Goal: Task Accomplishment & Management: Manage account settings

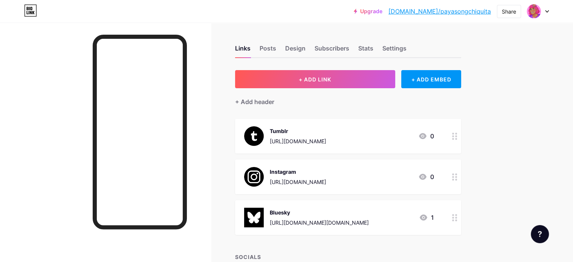
click at [369, 209] on div "Bluesky" at bounding box center [319, 212] width 99 height 8
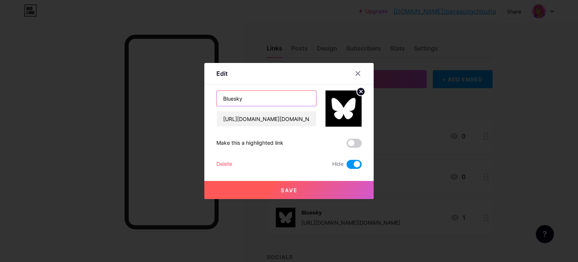
click at [278, 95] on input "Bluesky" at bounding box center [266, 98] width 99 height 15
click at [356, 164] on span at bounding box center [354, 164] width 15 height 9
click at [347, 166] on input "checkbox" at bounding box center [347, 166] width 0 height 0
click at [298, 189] on button "Save" at bounding box center [288, 190] width 169 height 18
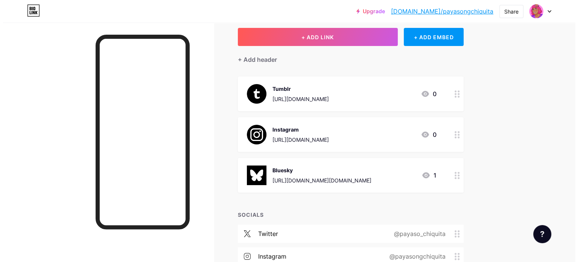
scroll to position [113, 0]
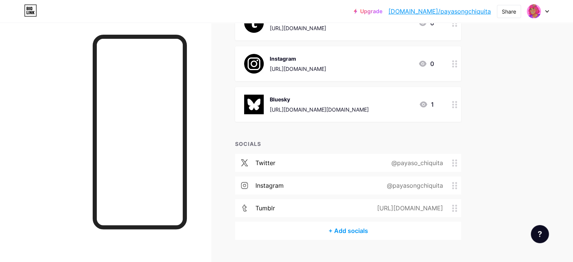
click at [391, 233] on div "+ Add socials" at bounding box center [348, 230] width 226 height 18
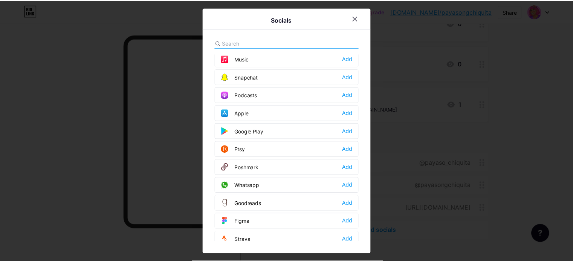
scroll to position [672, 0]
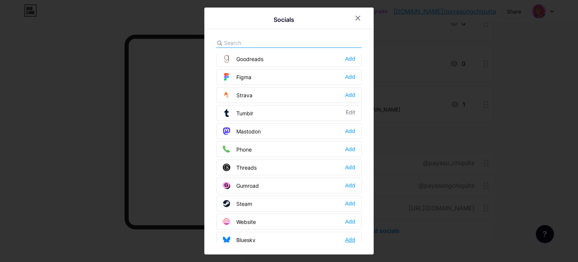
click at [352, 236] on div "Add" at bounding box center [350, 240] width 10 height 8
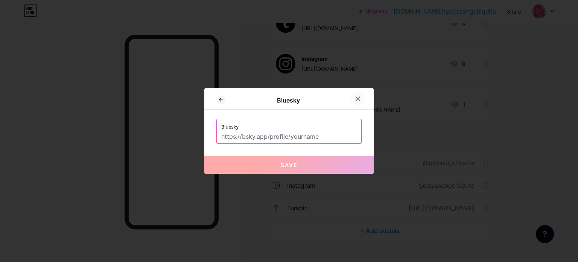
click at [357, 96] on icon at bounding box center [358, 99] width 6 height 6
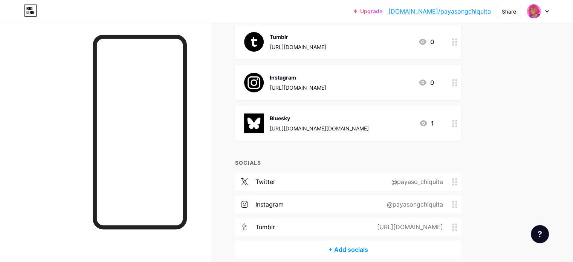
scroll to position [38, 0]
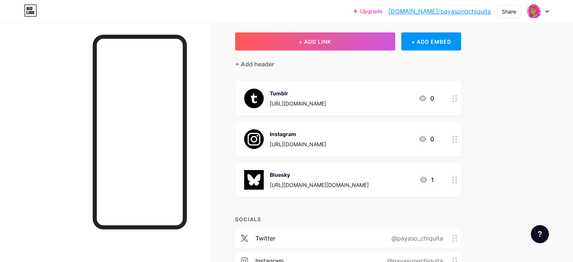
click at [369, 179] on div "Bluesky [URL][DOMAIN_NAME][DOMAIN_NAME]" at bounding box center [319, 180] width 99 height 20
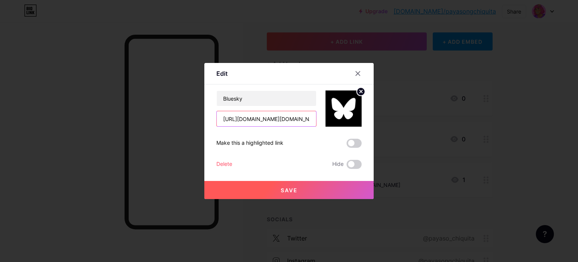
click at [263, 113] on input "[URL][DOMAIN_NAME][DOMAIN_NAME]" at bounding box center [266, 118] width 99 height 15
click at [324, 192] on button "Save" at bounding box center [288, 190] width 169 height 18
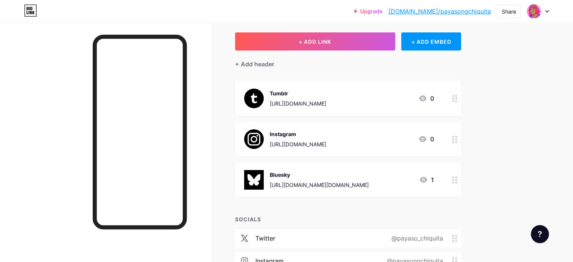
click at [454, 182] on circle at bounding box center [453, 182] width 2 height 2
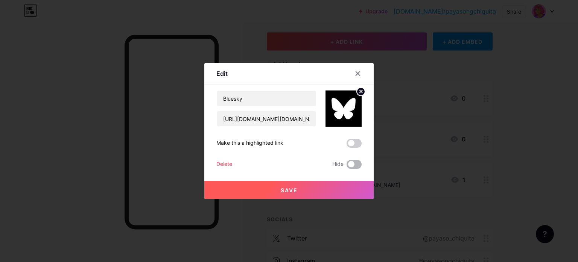
click at [354, 166] on span at bounding box center [354, 164] width 15 height 9
click at [347, 166] on input "checkbox" at bounding box center [347, 166] width 0 height 0
click at [349, 192] on button "Save" at bounding box center [288, 190] width 169 height 18
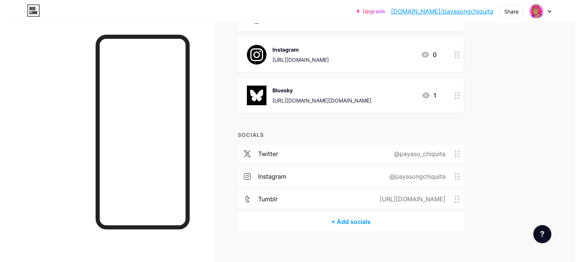
scroll to position [128, 0]
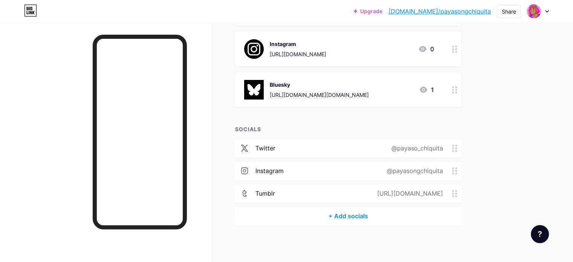
click at [369, 215] on div "+ Add socials" at bounding box center [348, 216] width 226 height 18
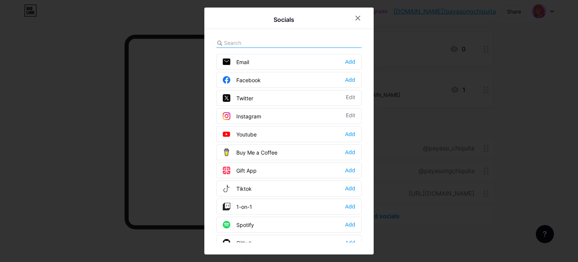
click at [287, 40] on input "text" at bounding box center [265, 43] width 83 height 8
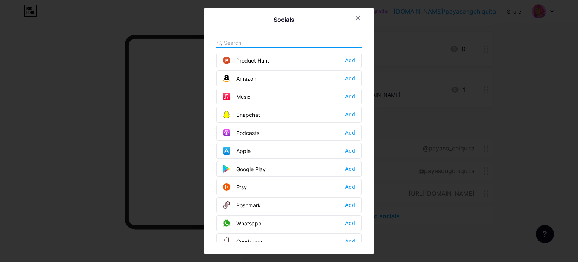
scroll to position [672, 0]
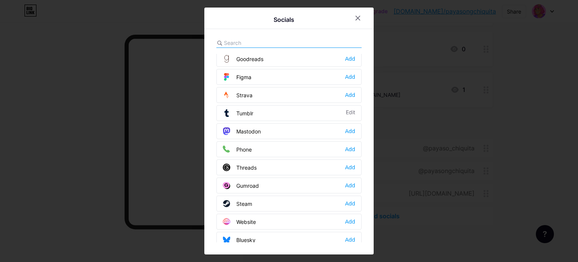
click at [355, 234] on div "Bluesky Add" at bounding box center [288, 240] width 145 height 16
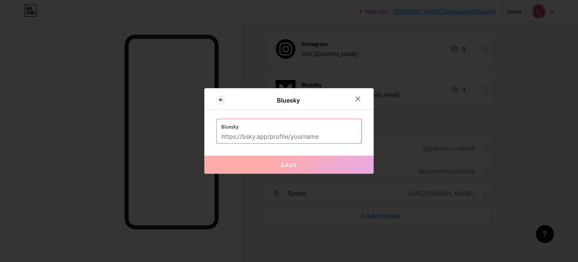
click at [326, 132] on input "text" at bounding box center [289, 136] width 136 height 13
paste input "[URL][DOMAIN_NAME][DOMAIN_NAME]"
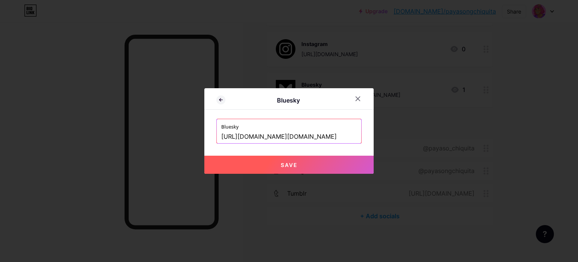
type input "[URL][DOMAIN_NAME][DOMAIN_NAME]"
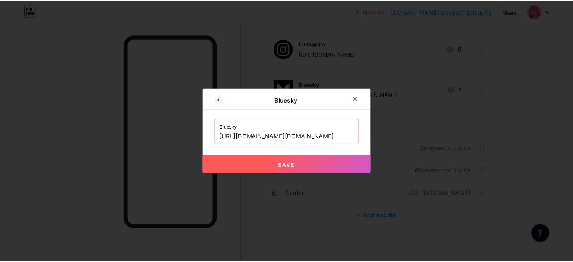
scroll to position [0, 0]
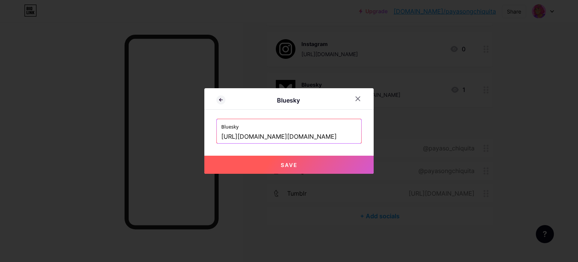
click at [345, 161] on button "Save" at bounding box center [288, 164] width 169 height 18
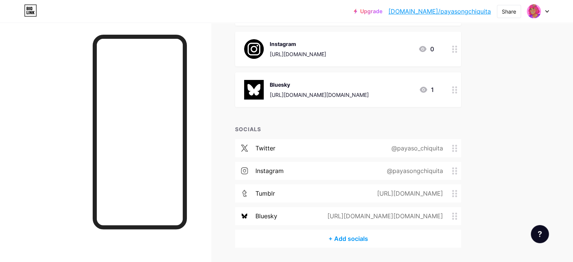
drag, startPoint x: 483, startPoint y: 204, endPoint x: 485, endPoint y: 179, distance: 25.7
click at [461, 155] on div "twitter @payaso_chiquita instagram @payasongchiquita tumblr [URL][DOMAIN_NAME] …" at bounding box center [348, 184] width 226 height 90
click at [492, 213] on div "Links Posts Design Subscribers Stats Settings + ADD LINK + ADD EMBED + Add head…" at bounding box center [246, 90] width 492 height 390
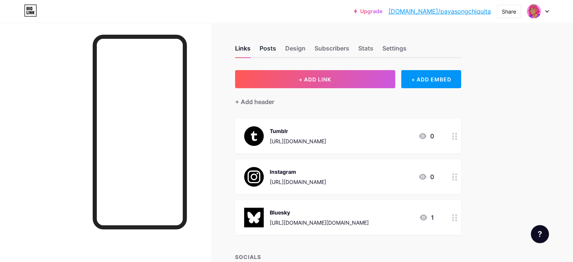
click at [276, 54] on div "Posts" at bounding box center [267, 51] width 17 height 14
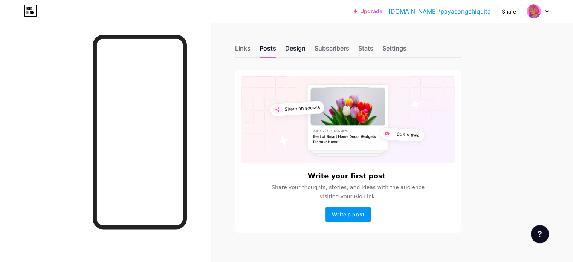
click at [305, 52] on div "Design" at bounding box center [295, 51] width 20 height 14
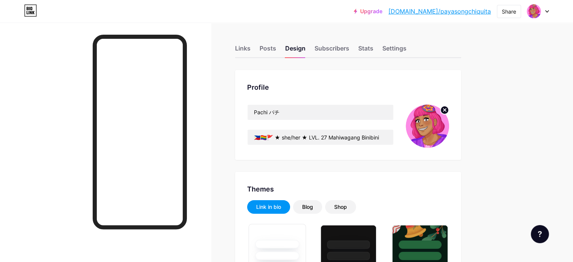
type input "#ffb3ff"
type input "#000000"
drag, startPoint x: 305, startPoint y: 138, endPoint x: 274, endPoint y: 134, distance: 30.4
click at [274, 134] on div "Profile Pachi パチ 🇵🇭🏳️‍🌈🚩 ★ she/her ★ LVL. 27 Mahiwagang Binibini" at bounding box center [348, 115] width 226 height 90
paste input "text"
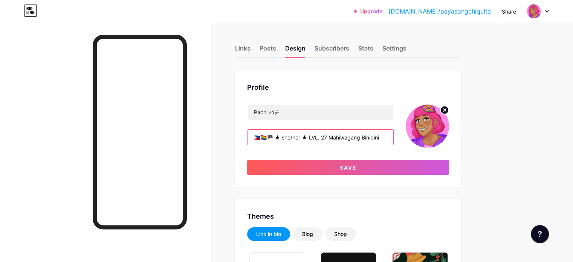
drag, startPoint x: 334, startPoint y: 137, endPoint x: 449, endPoint y: 134, distance: 115.6
click at [449, 134] on div "Pachi パチ 🇵🇭🏳️‍🌈🏴 ★ she/her ★ LVL. 27 Mahiwagang Binibini" at bounding box center [348, 125] width 202 height 43
type input "🇵🇭🏳️‍🌈🏴 ★ she/her ★ LVL. 27 Mahiwagang Binibini"
